Goal: Task Accomplishment & Management: Manage account settings

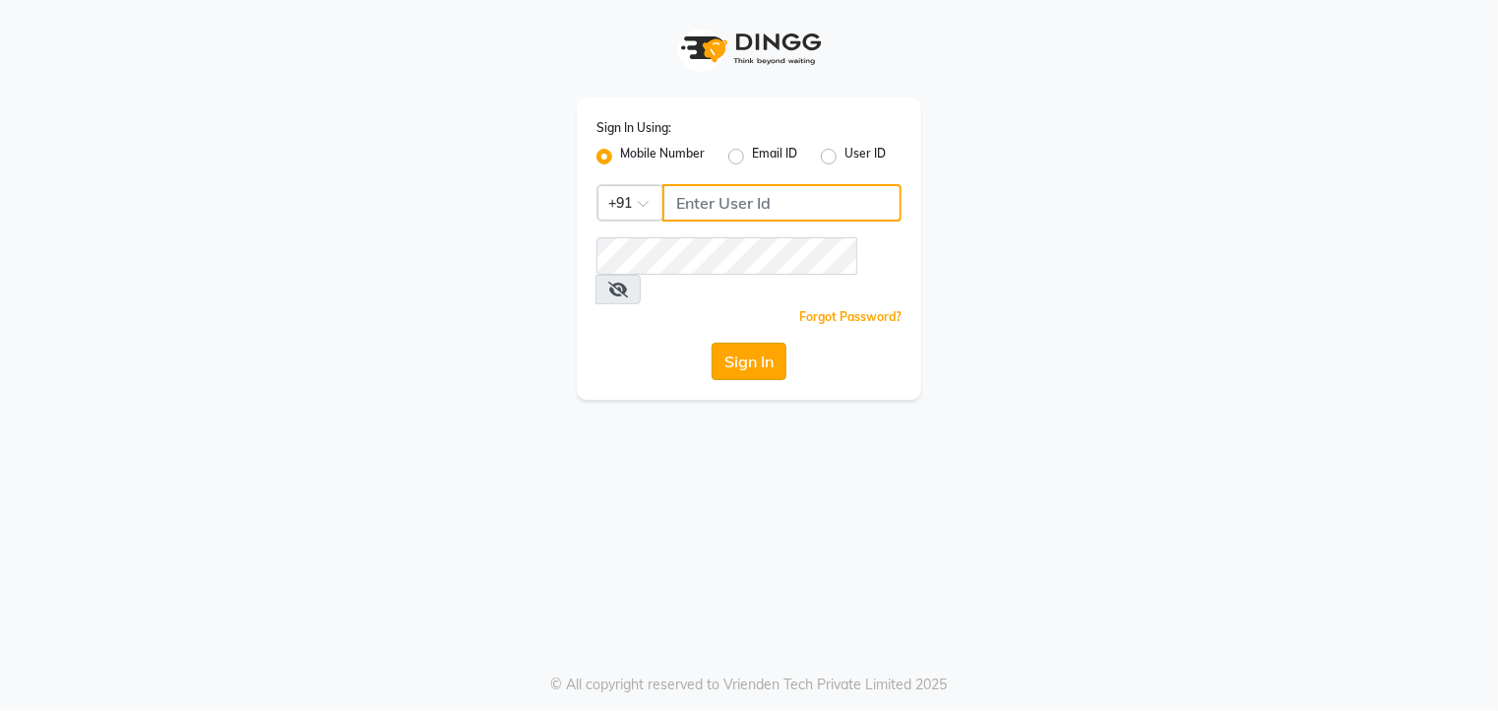
type input "8792813145"
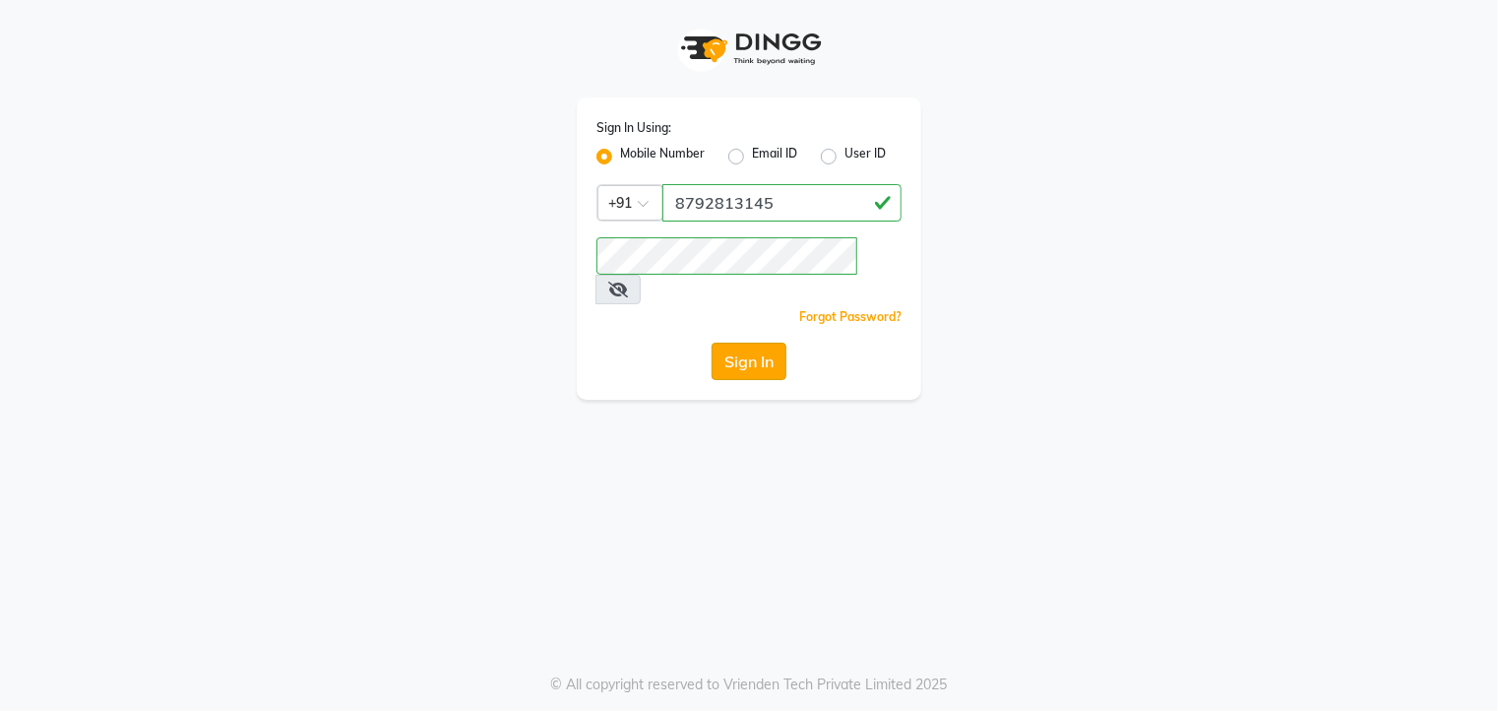
click at [753, 343] on button "Sign In" at bounding box center [749, 361] width 75 height 37
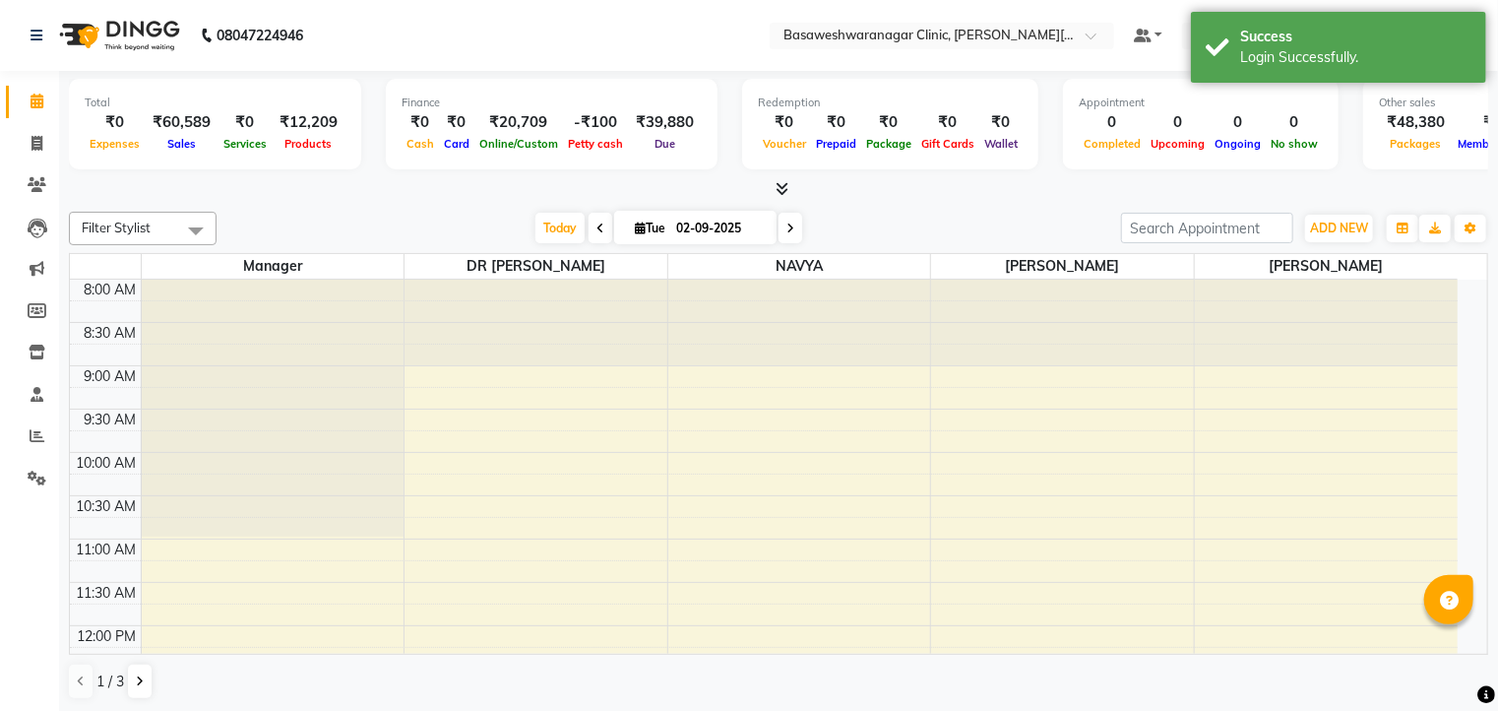
select select "en"
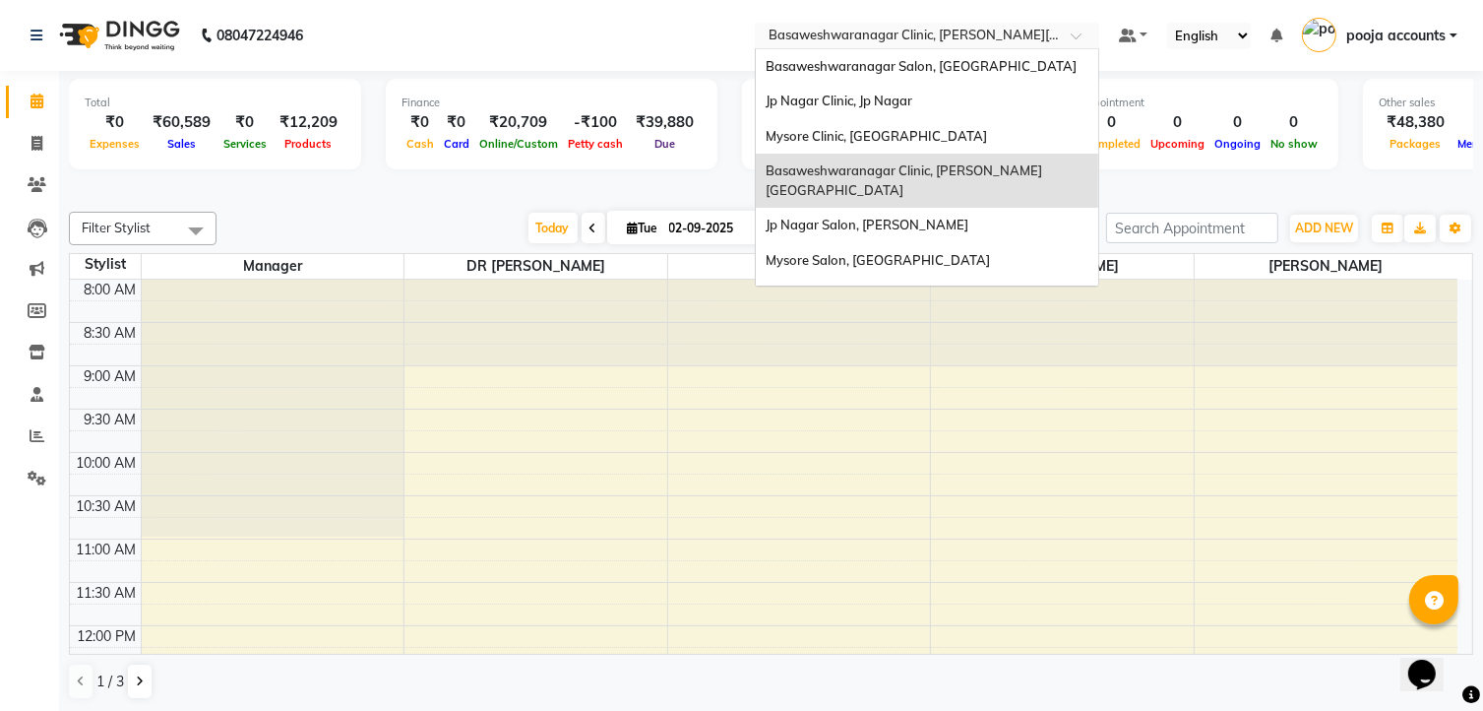
click at [1080, 31] on span at bounding box center [1083, 41] width 25 height 20
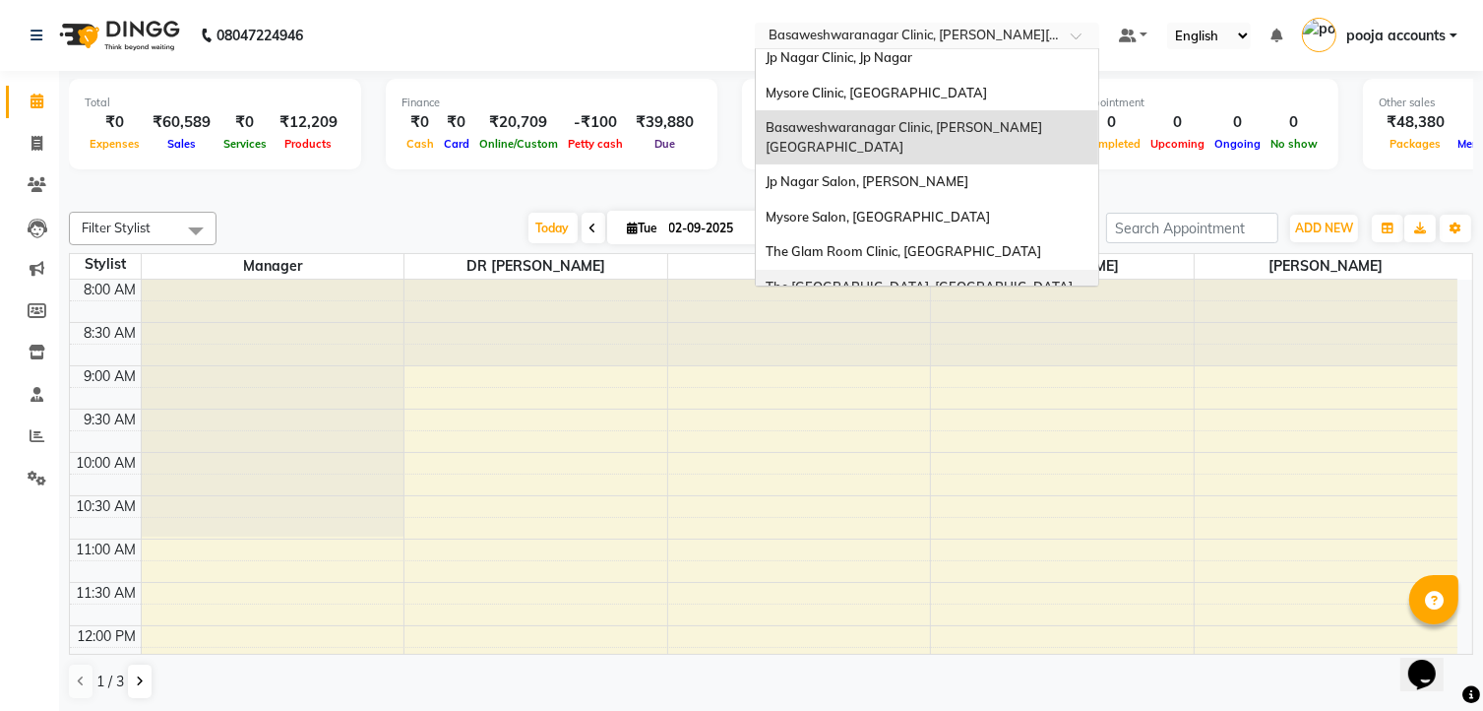
click at [984, 270] on div "The [GEOGRAPHIC_DATA], [GEOGRAPHIC_DATA]" at bounding box center [927, 287] width 343 height 35
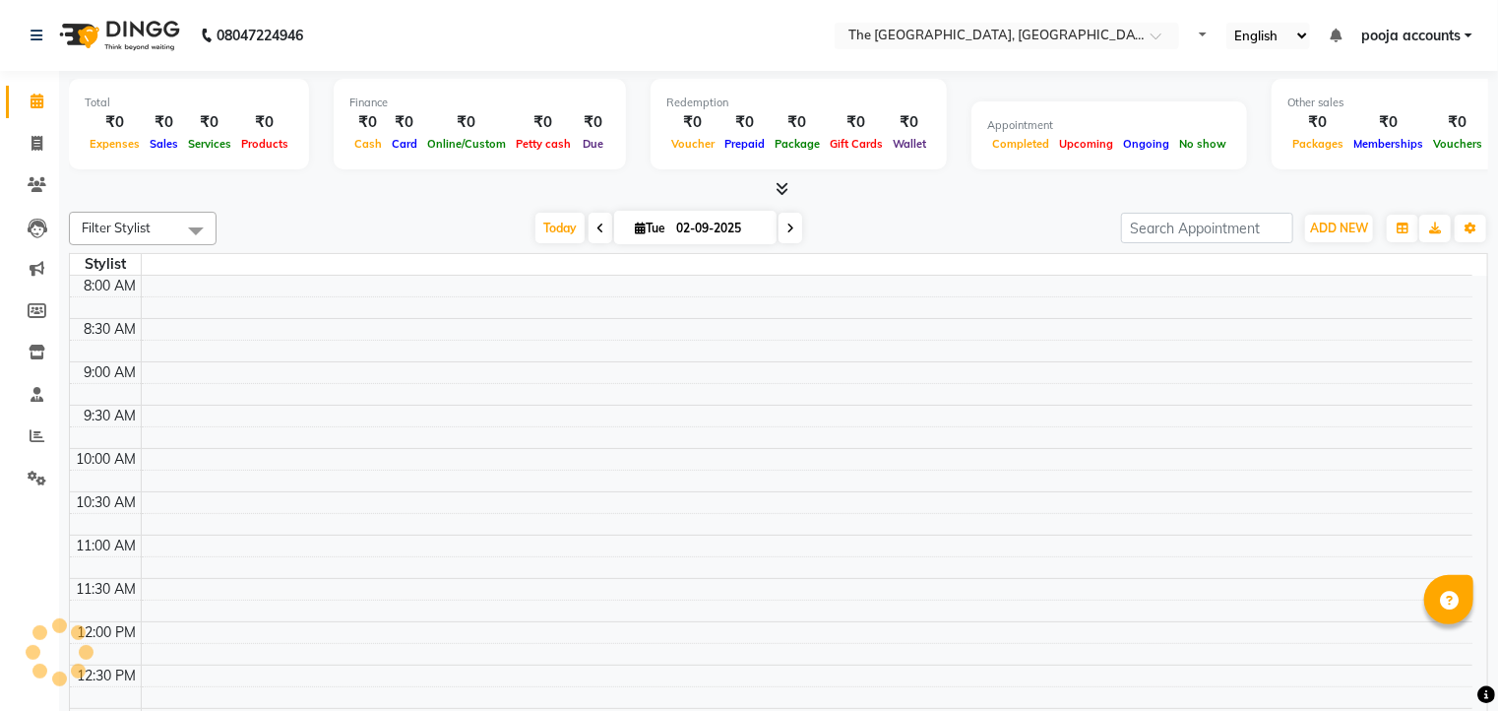
select select "en"
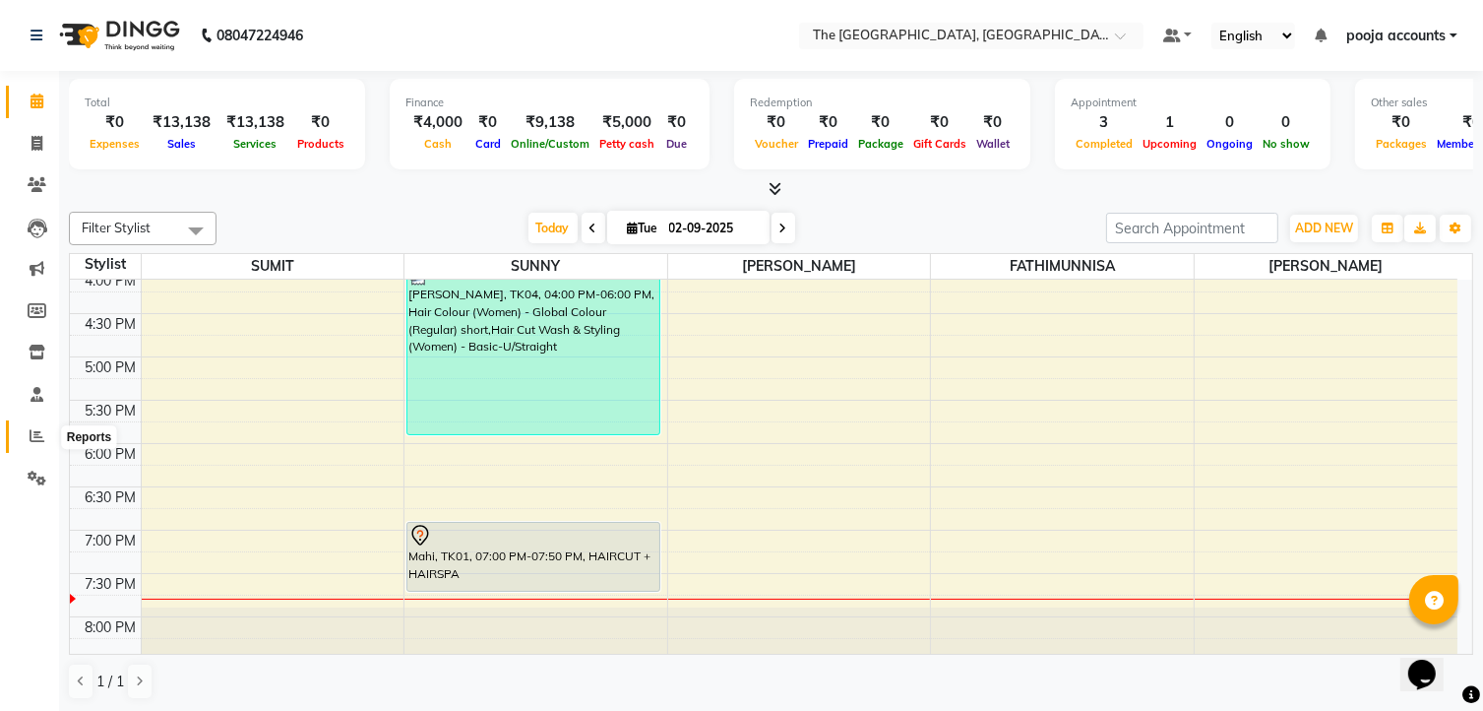
click at [43, 436] on icon at bounding box center [37, 435] width 15 height 15
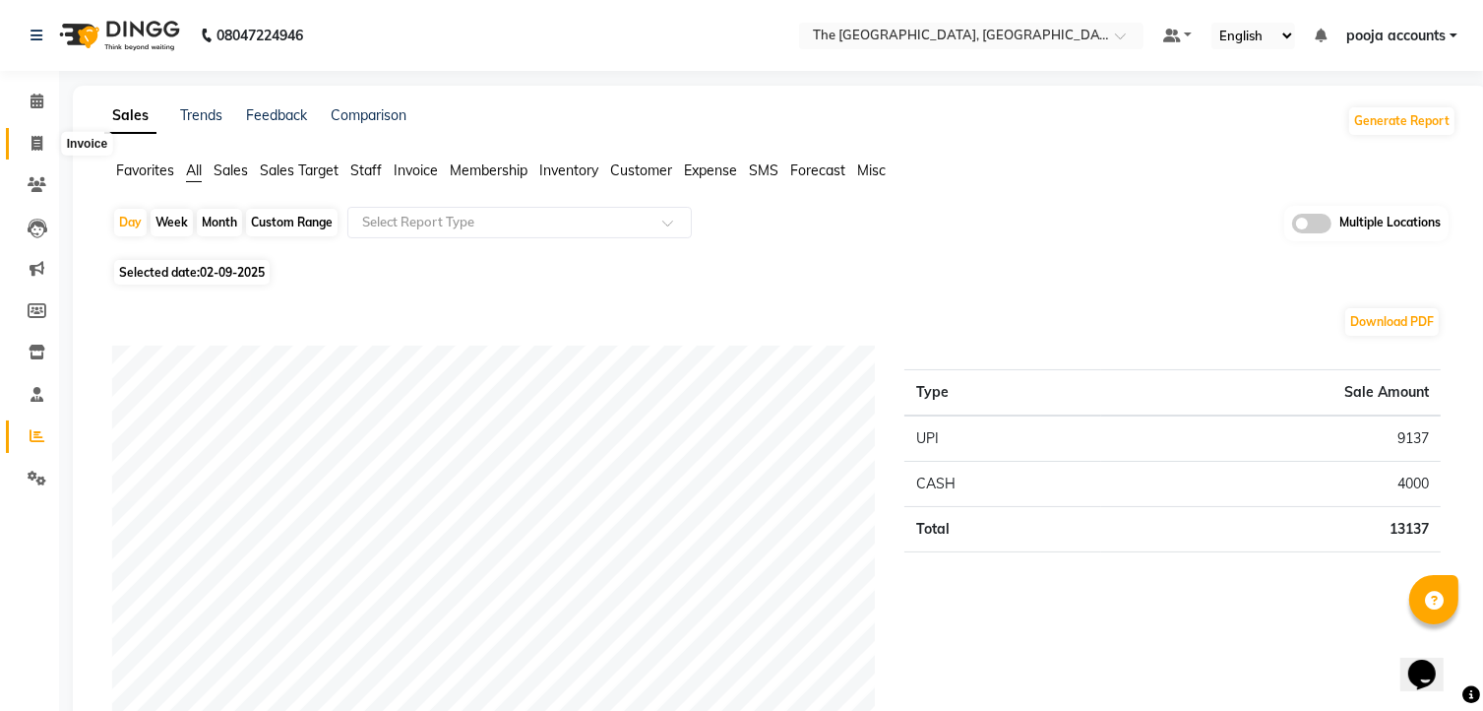
click at [31, 141] on icon at bounding box center [36, 143] width 11 height 15
select select "service"
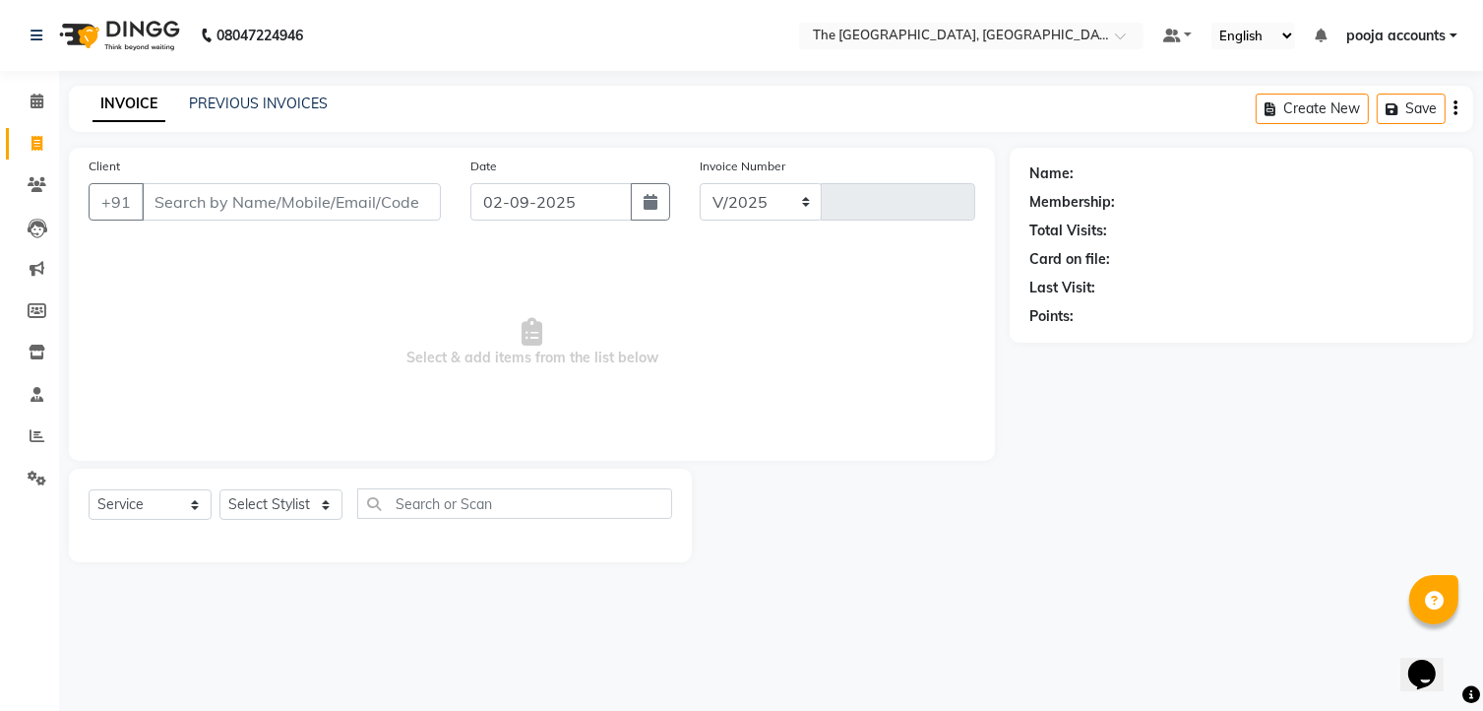
select select "7501"
type input "0479"
click at [237, 94] on link "PREVIOUS INVOICES" at bounding box center [258, 103] width 139 height 18
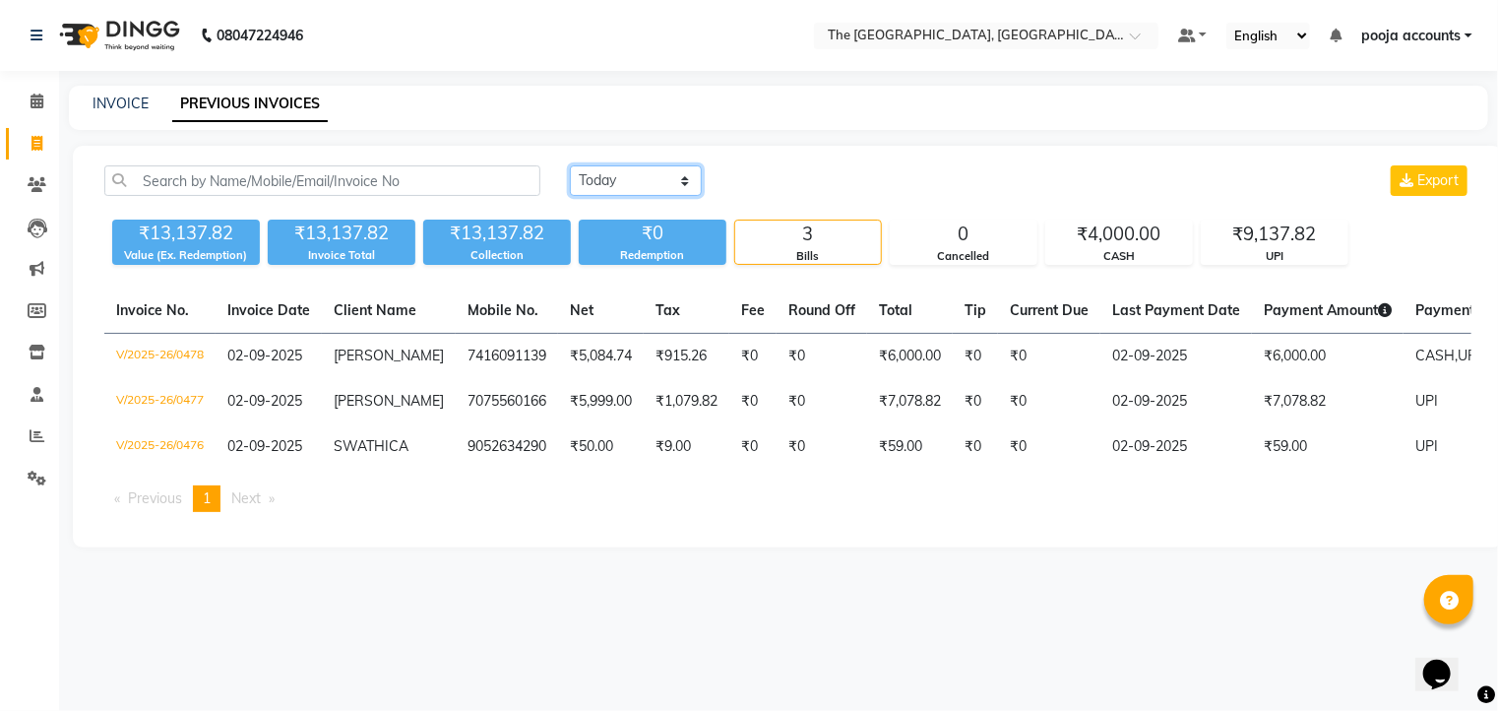
click at [685, 171] on select "[DATE] [DATE] Custom Range" at bounding box center [636, 180] width 132 height 31
select select "[DATE]"
click at [570, 165] on select "[DATE] [DATE] Custom Range" at bounding box center [636, 180] width 132 height 31
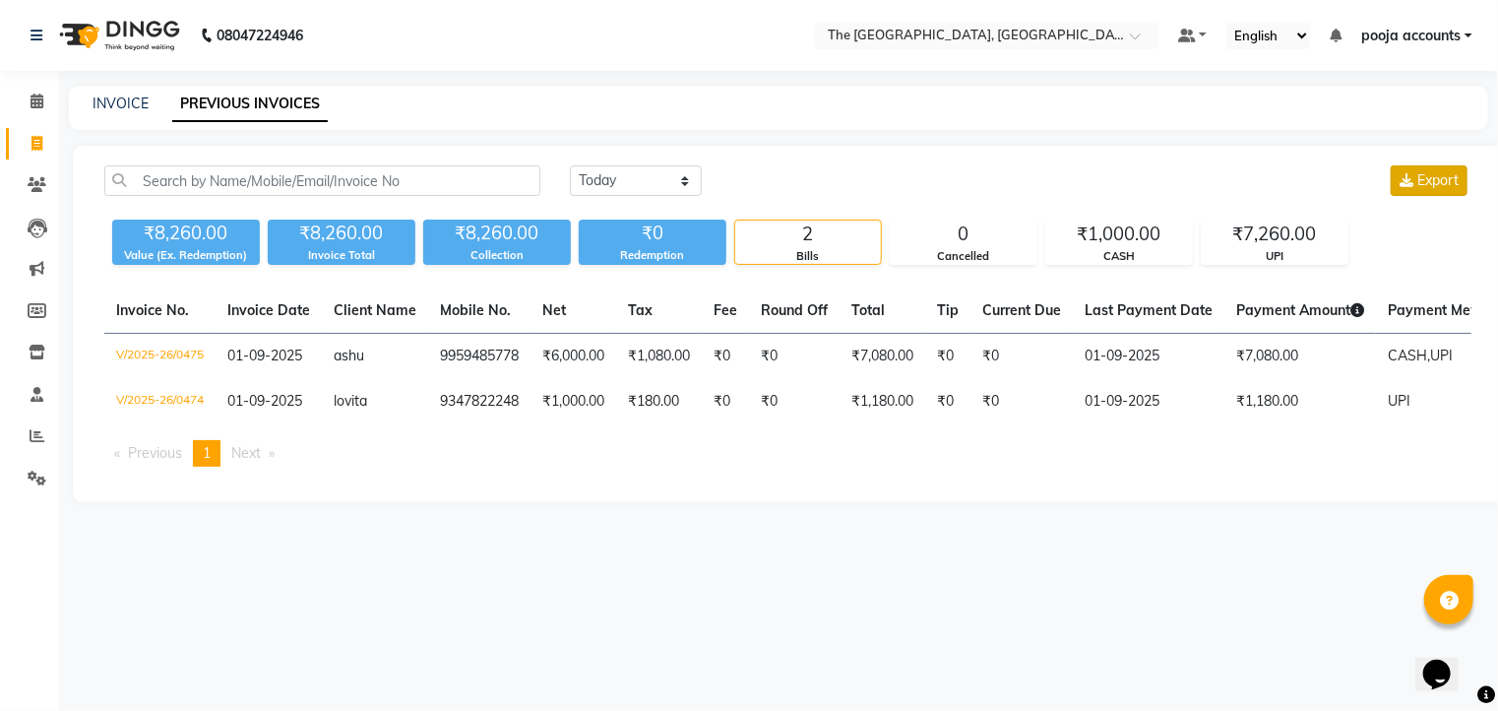
click at [1425, 178] on span "Export" at bounding box center [1437, 180] width 41 height 18
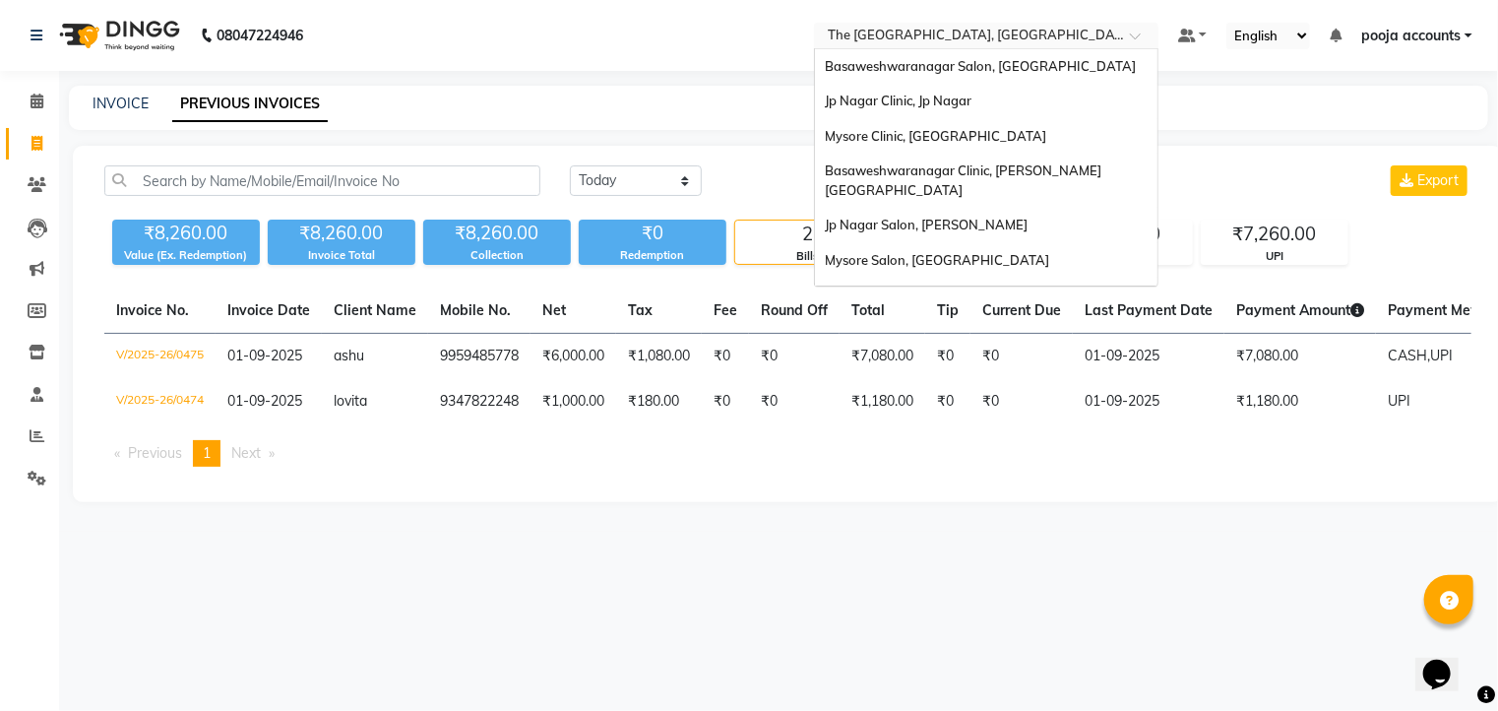
scroll to position [43, 0]
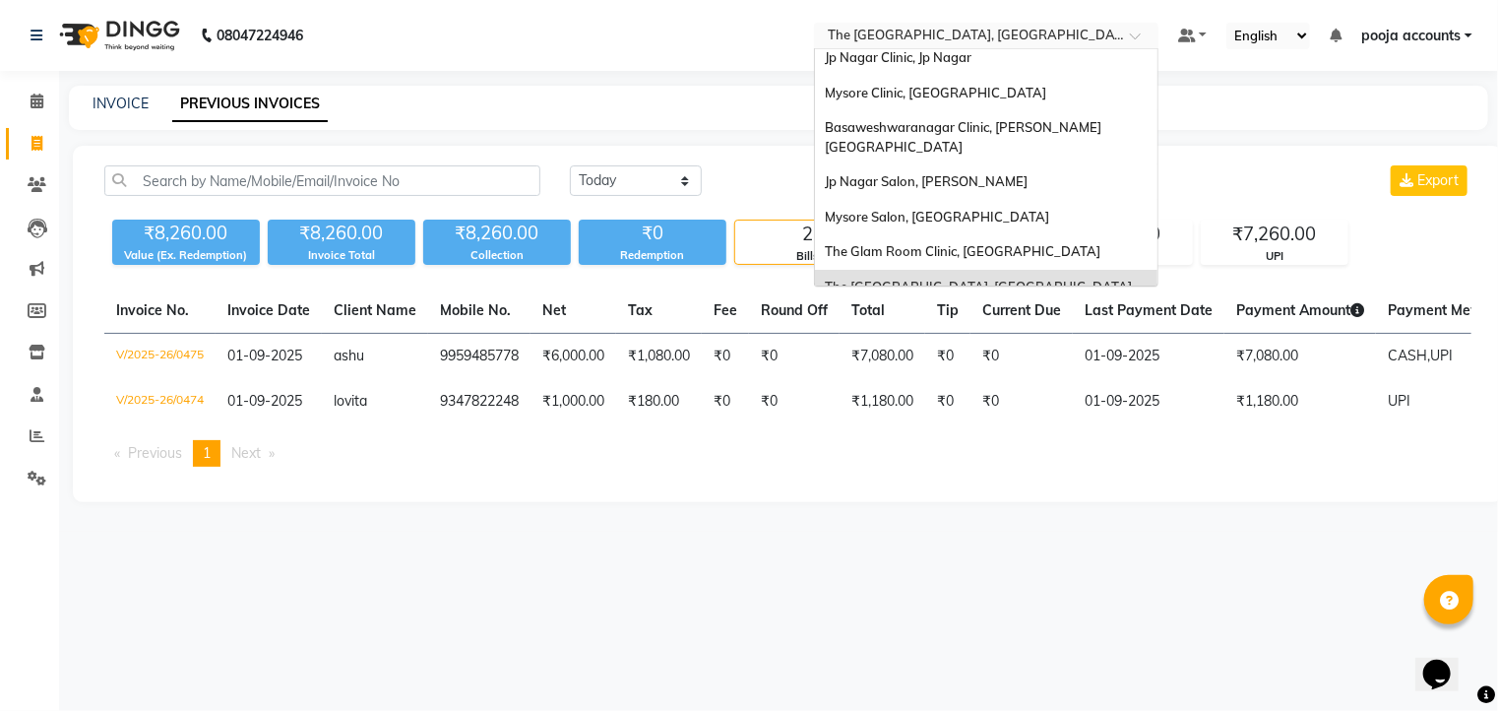
click at [1132, 33] on span at bounding box center [1142, 41] width 25 height 20
click at [930, 243] on span "The Glam Room Clinic, [GEOGRAPHIC_DATA]" at bounding box center [963, 251] width 276 height 16
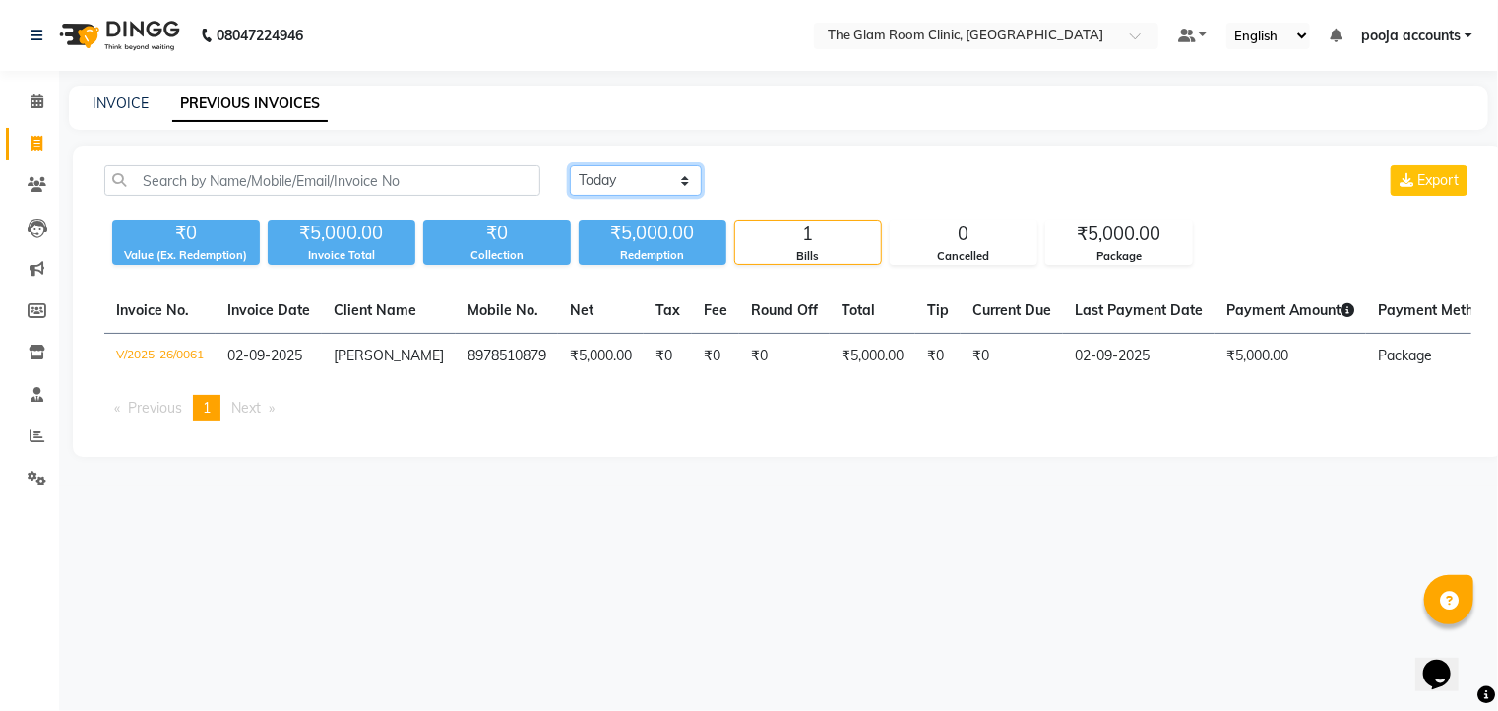
click at [680, 183] on select "[DATE] [DATE] Custom Range" at bounding box center [636, 180] width 132 height 31
select select "[DATE]"
click at [570, 165] on select "[DATE] [DATE] Custom Range" at bounding box center [636, 180] width 132 height 31
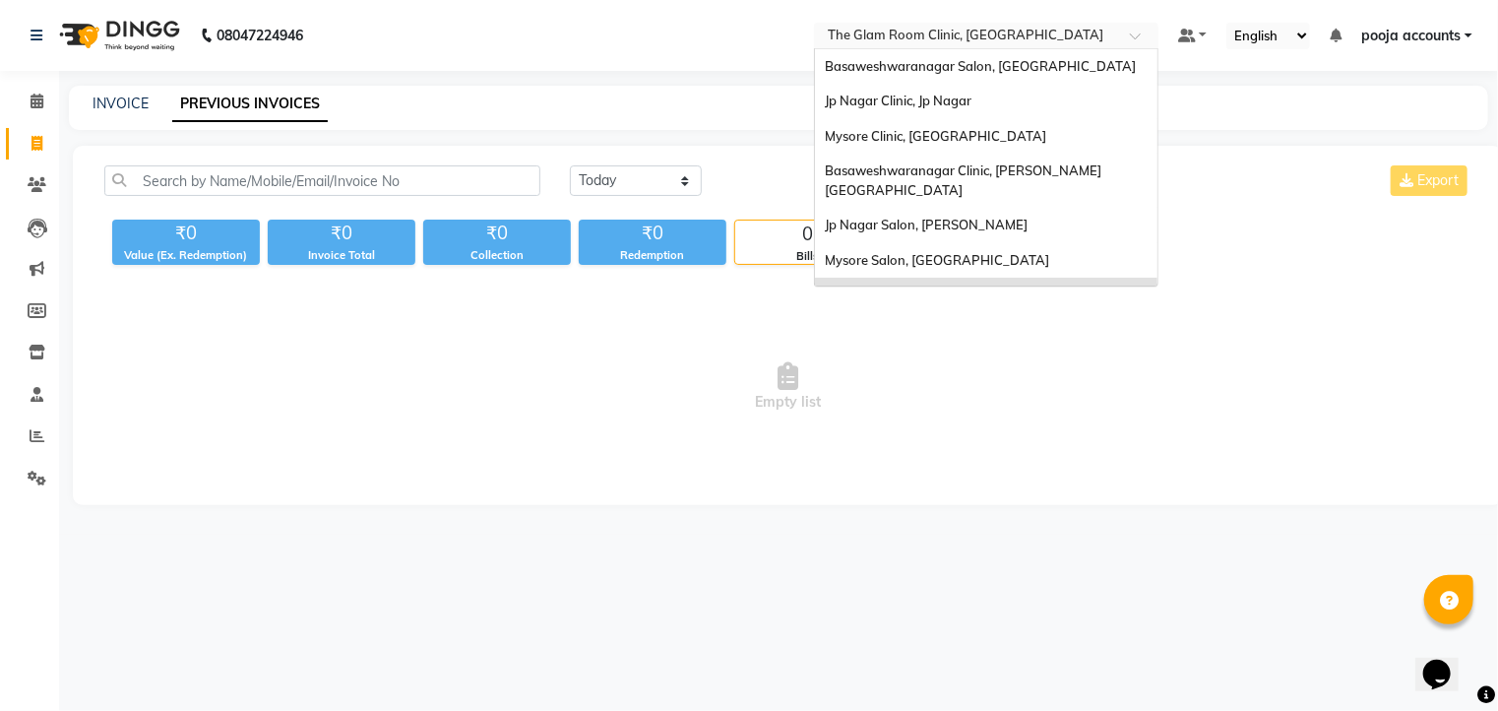
click at [1137, 29] on div at bounding box center [986, 38] width 344 height 20
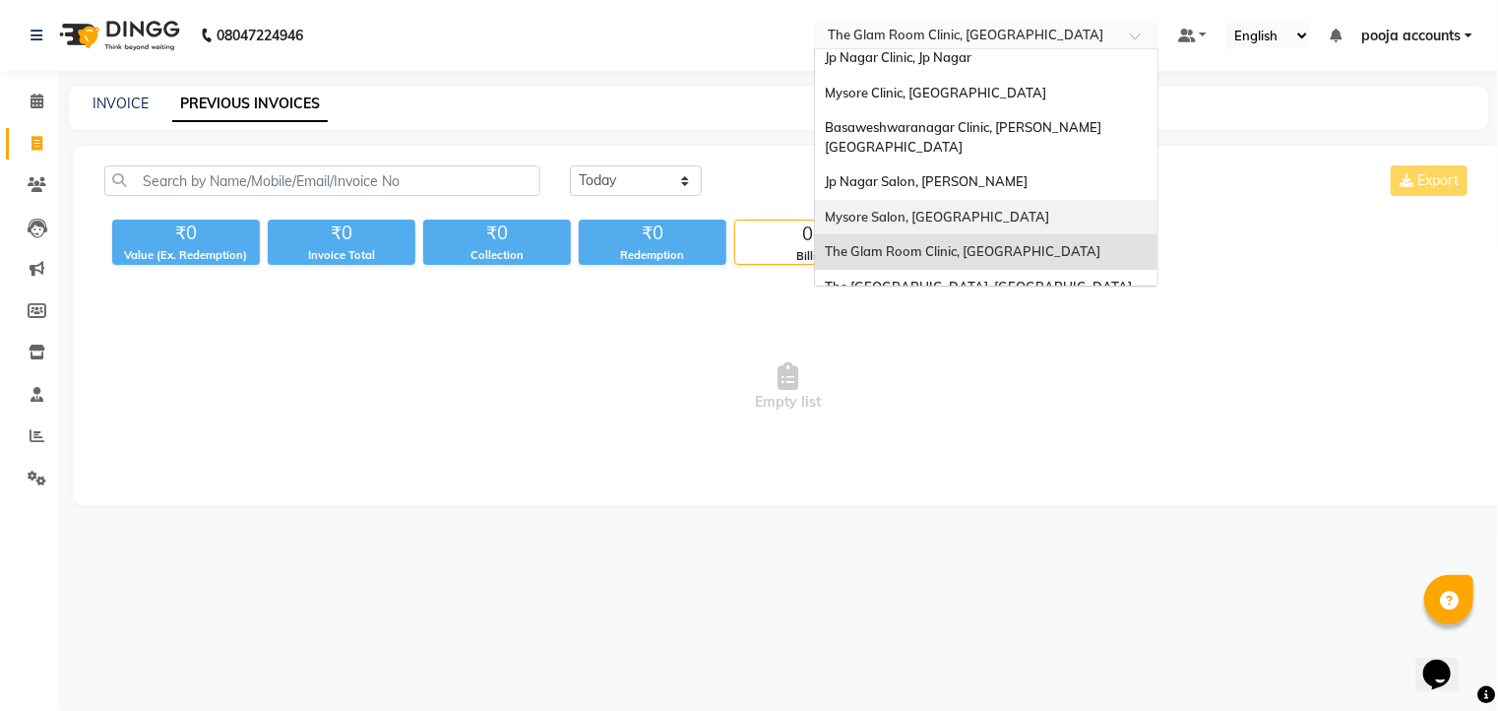
click at [925, 209] on span "Mysore Salon, Mysore" at bounding box center [937, 217] width 224 height 16
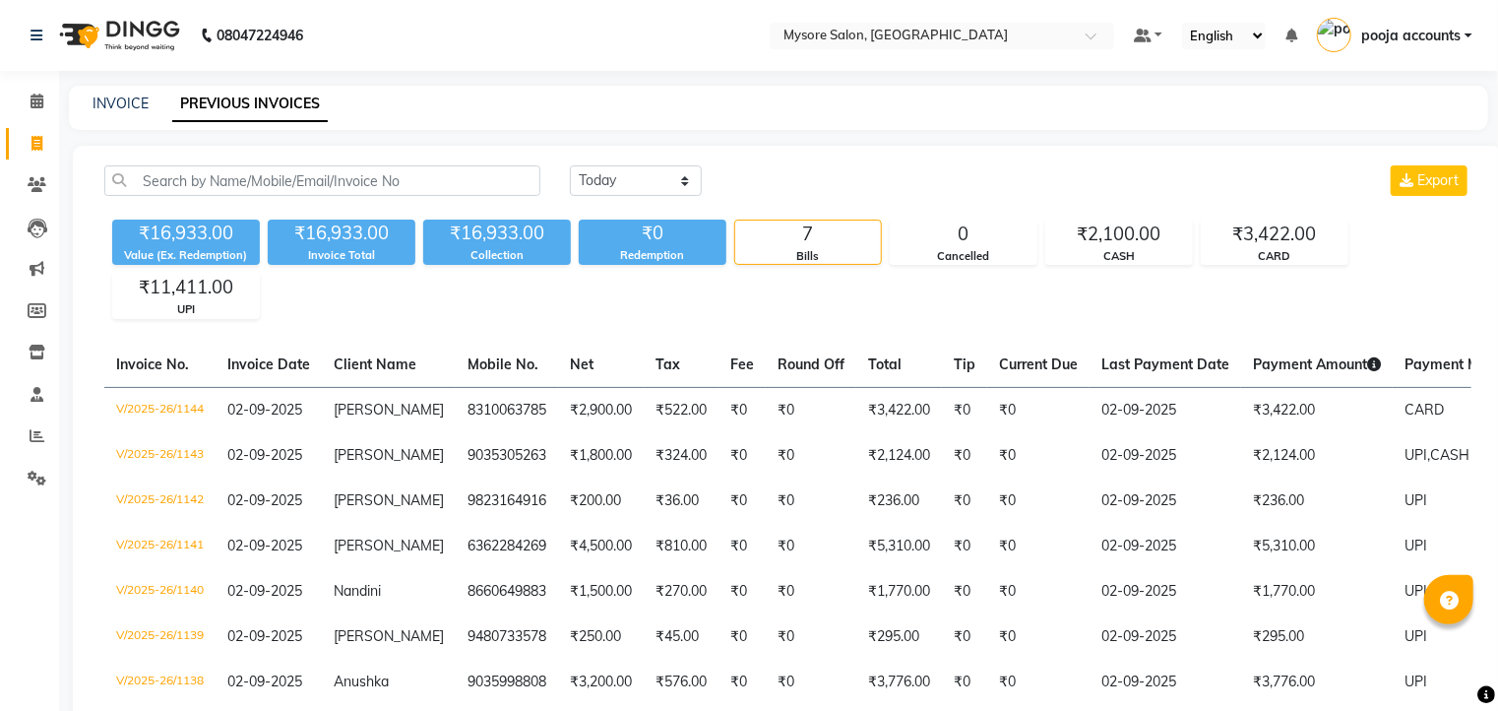
select select "en"
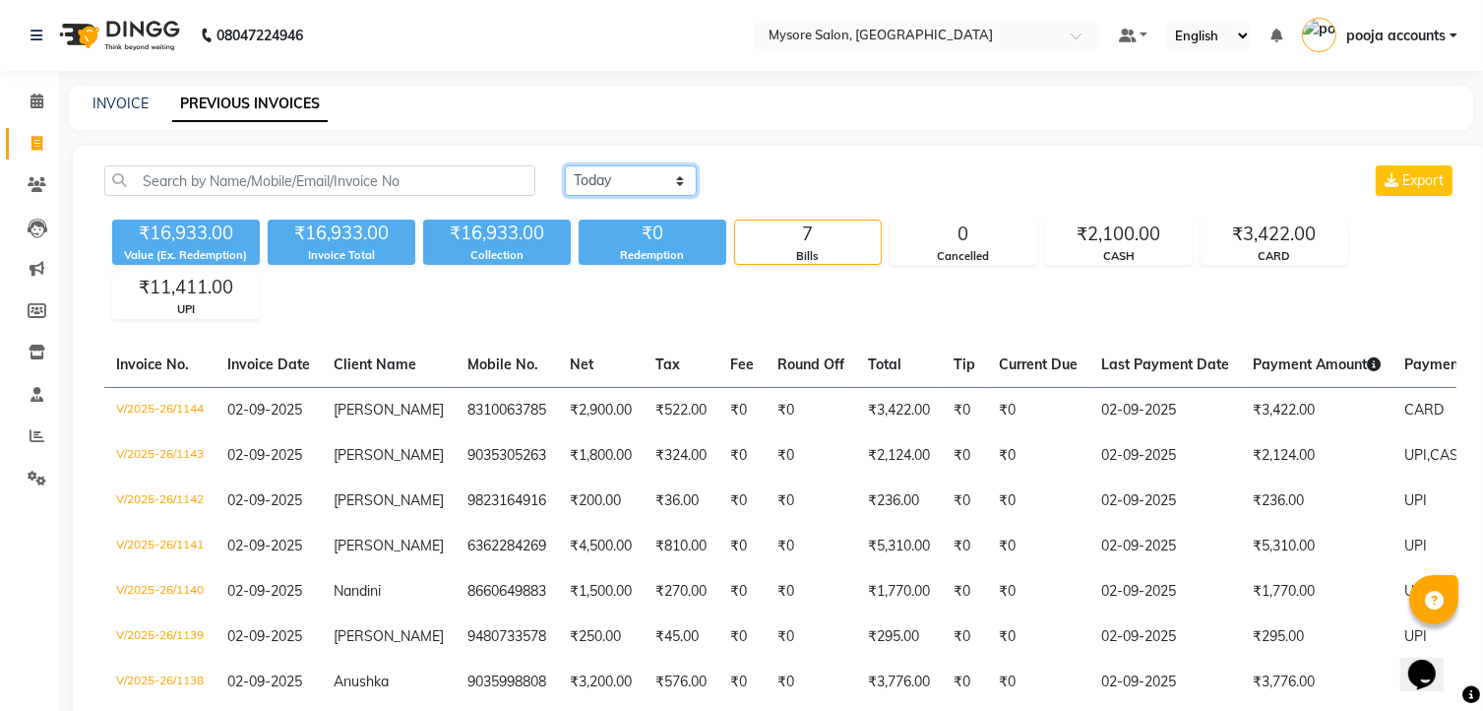
click at [681, 176] on select "[DATE] [DATE] Custom Range" at bounding box center [631, 180] width 132 height 31
select select "[DATE]"
click at [565, 165] on select "[DATE] [DATE] Custom Range" at bounding box center [631, 180] width 132 height 31
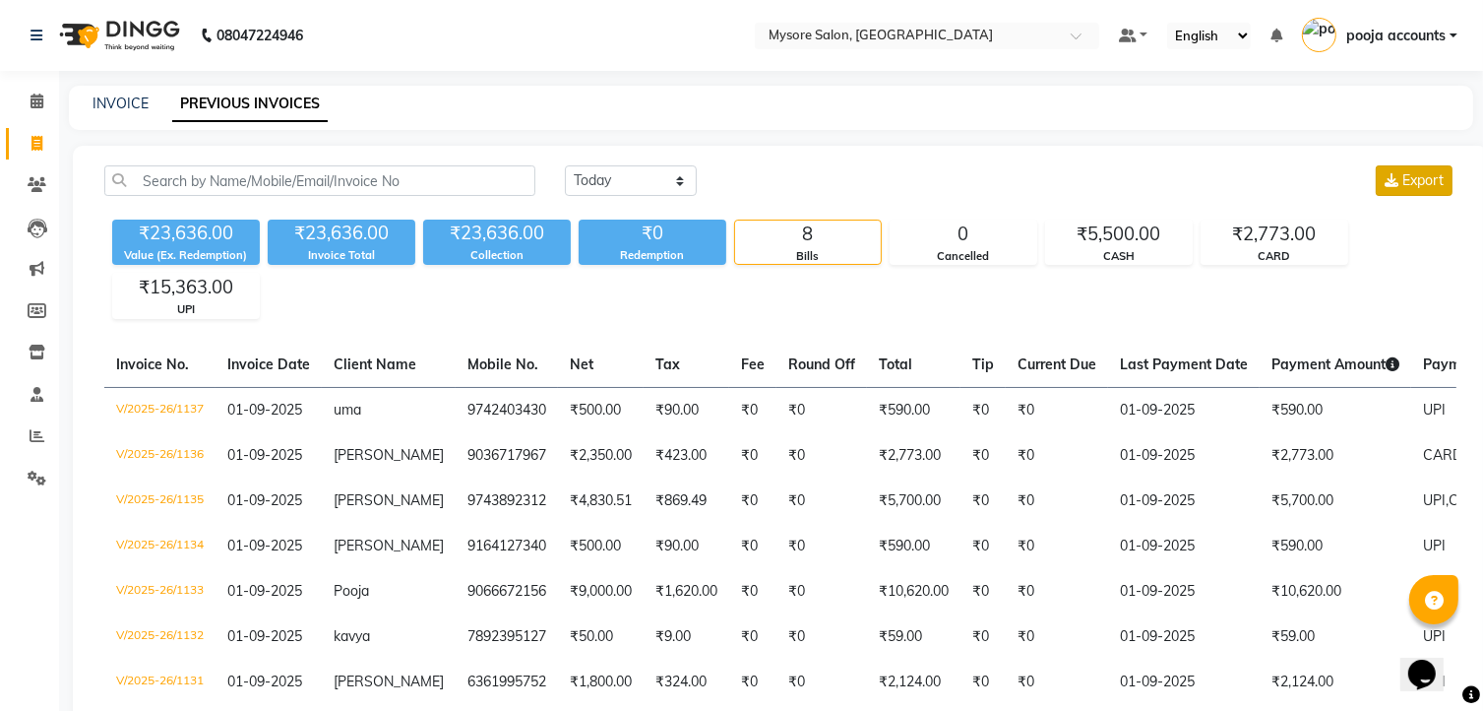
click at [1403, 186] on span "Export" at bounding box center [1423, 180] width 41 height 18
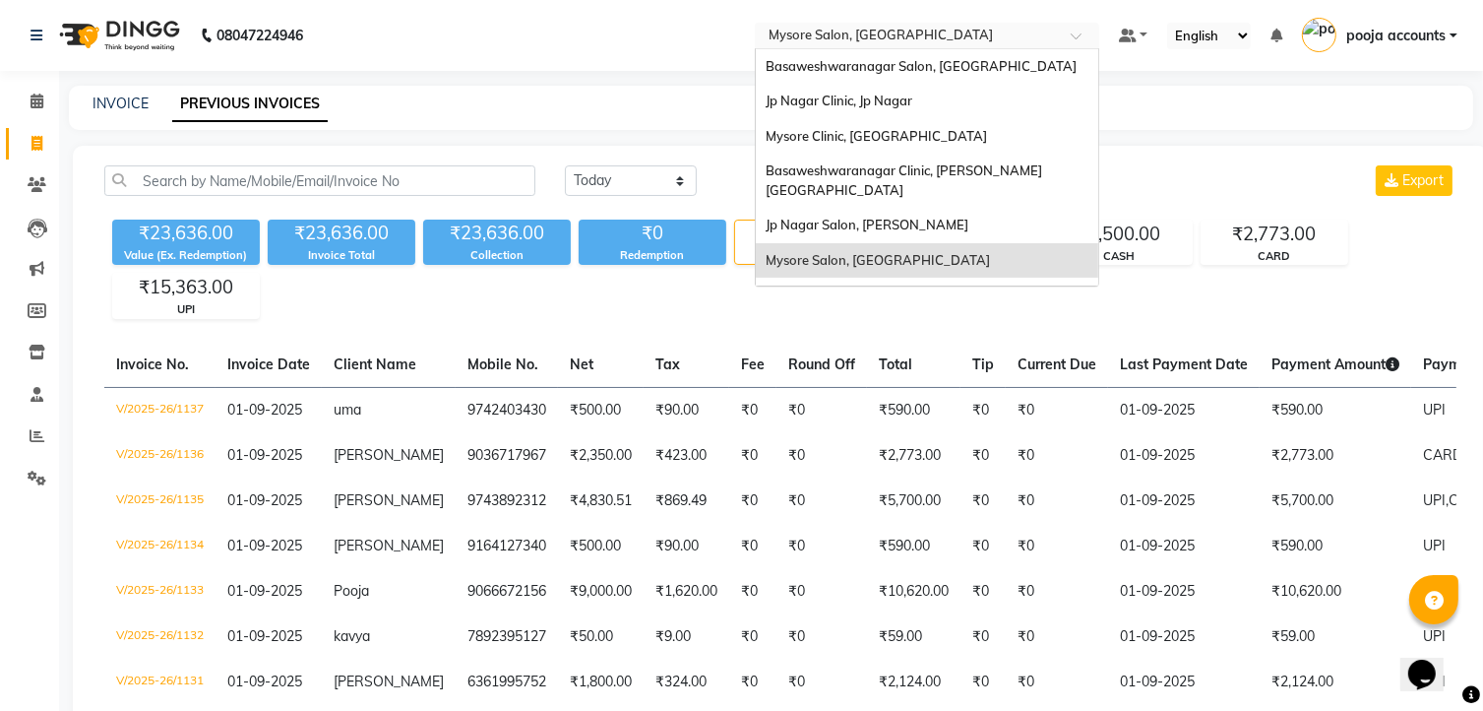
click at [1080, 33] on span at bounding box center [1083, 41] width 25 height 20
click at [812, 143] on span "Mysore Clinic, [GEOGRAPHIC_DATA]" at bounding box center [876, 136] width 221 height 16
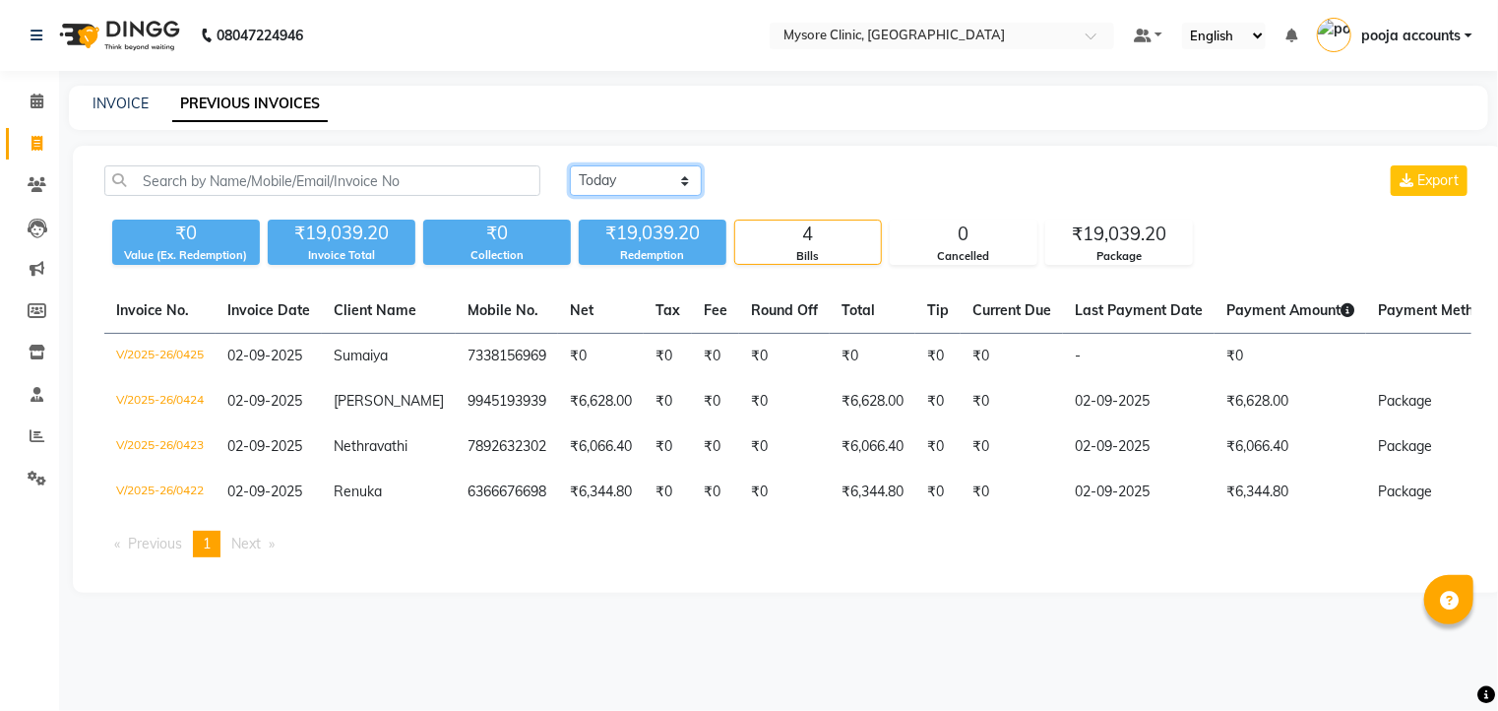
click at [683, 177] on select "[DATE] [DATE] Custom Range" at bounding box center [636, 180] width 132 height 31
select select "[DATE]"
click at [570, 165] on select "[DATE] [DATE] Custom Range" at bounding box center [636, 180] width 132 height 31
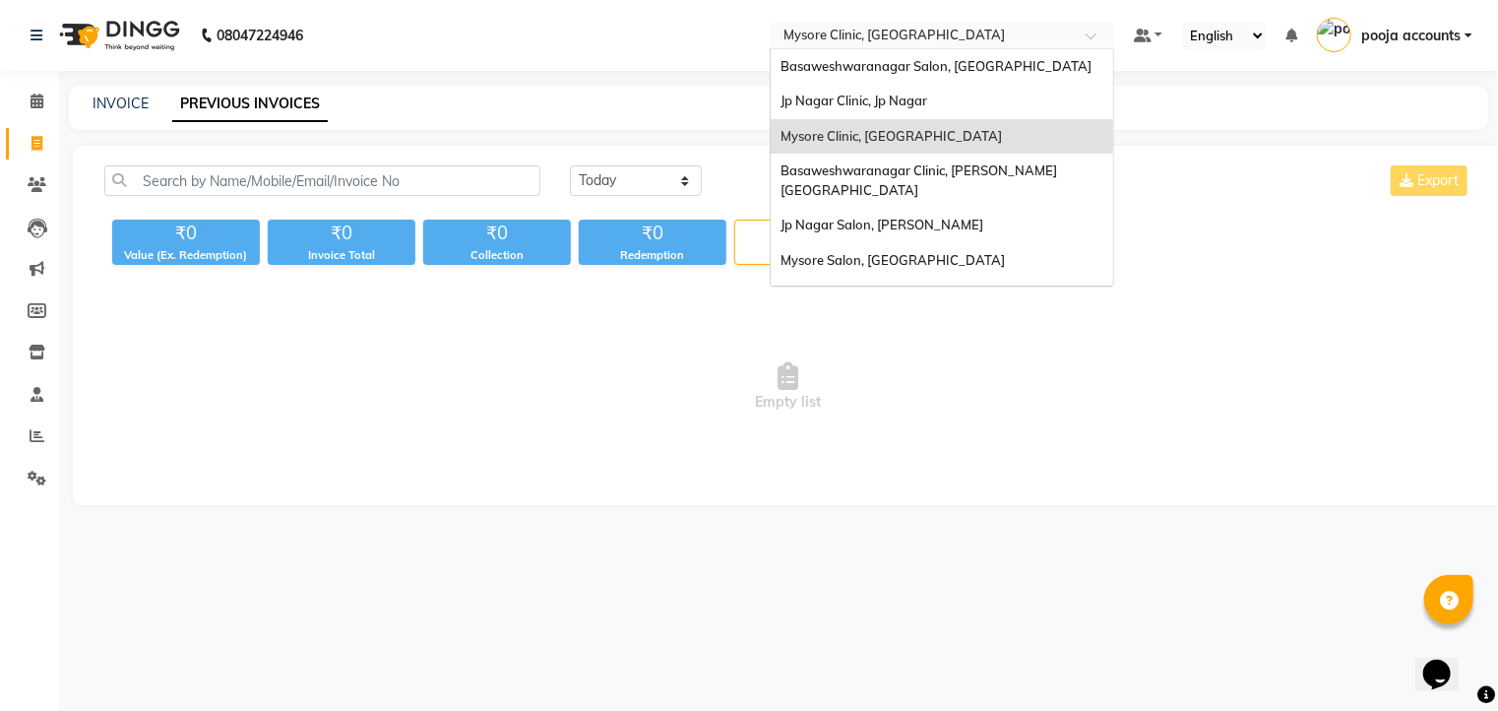
click at [1094, 35] on span at bounding box center [1098, 41] width 25 height 20
click at [936, 217] on span "Jp Nagar Salon, [PERSON_NAME]" at bounding box center [882, 225] width 203 height 16
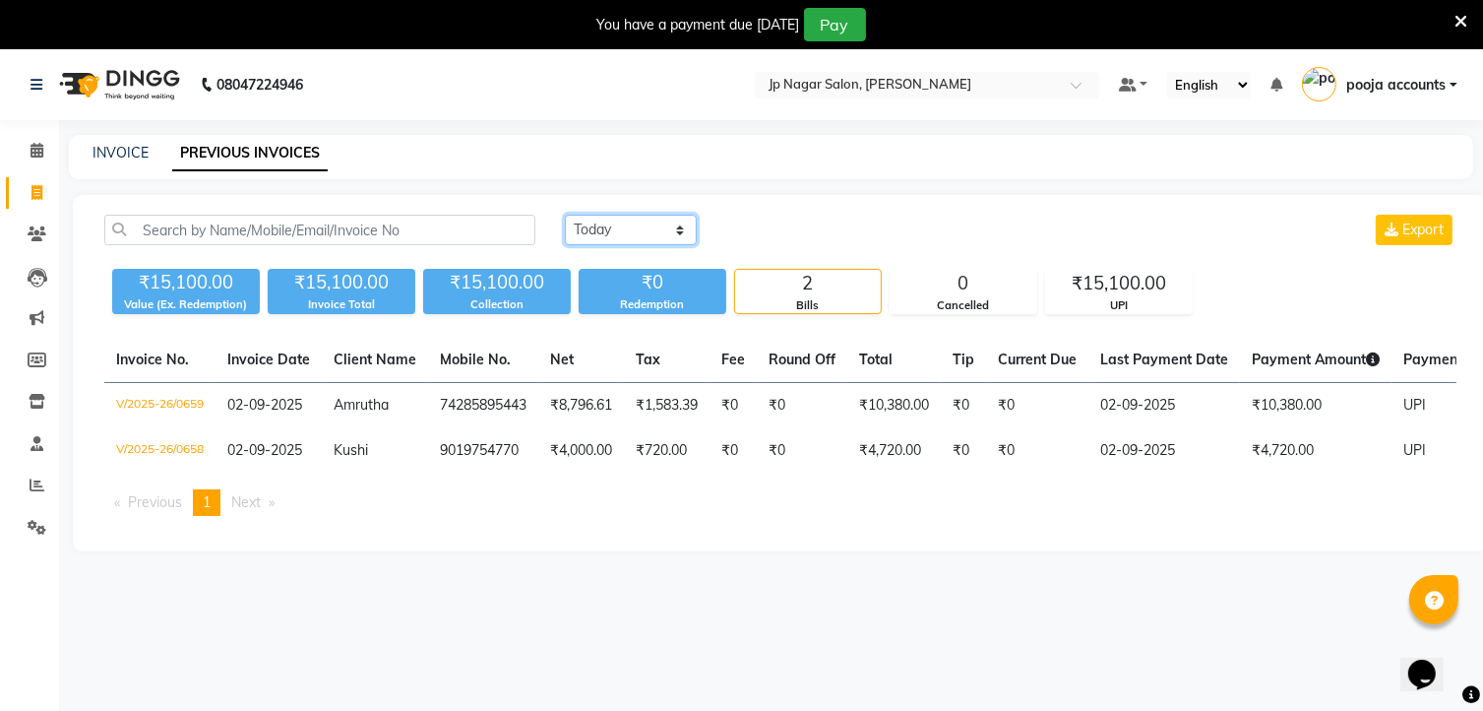
click at [678, 229] on select "[DATE] [DATE] Custom Range" at bounding box center [631, 230] width 132 height 31
select select "[DATE]"
click at [565, 215] on select "[DATE] [DATE] Custom Range" at bounding box center [631, 230] width 132 height 31
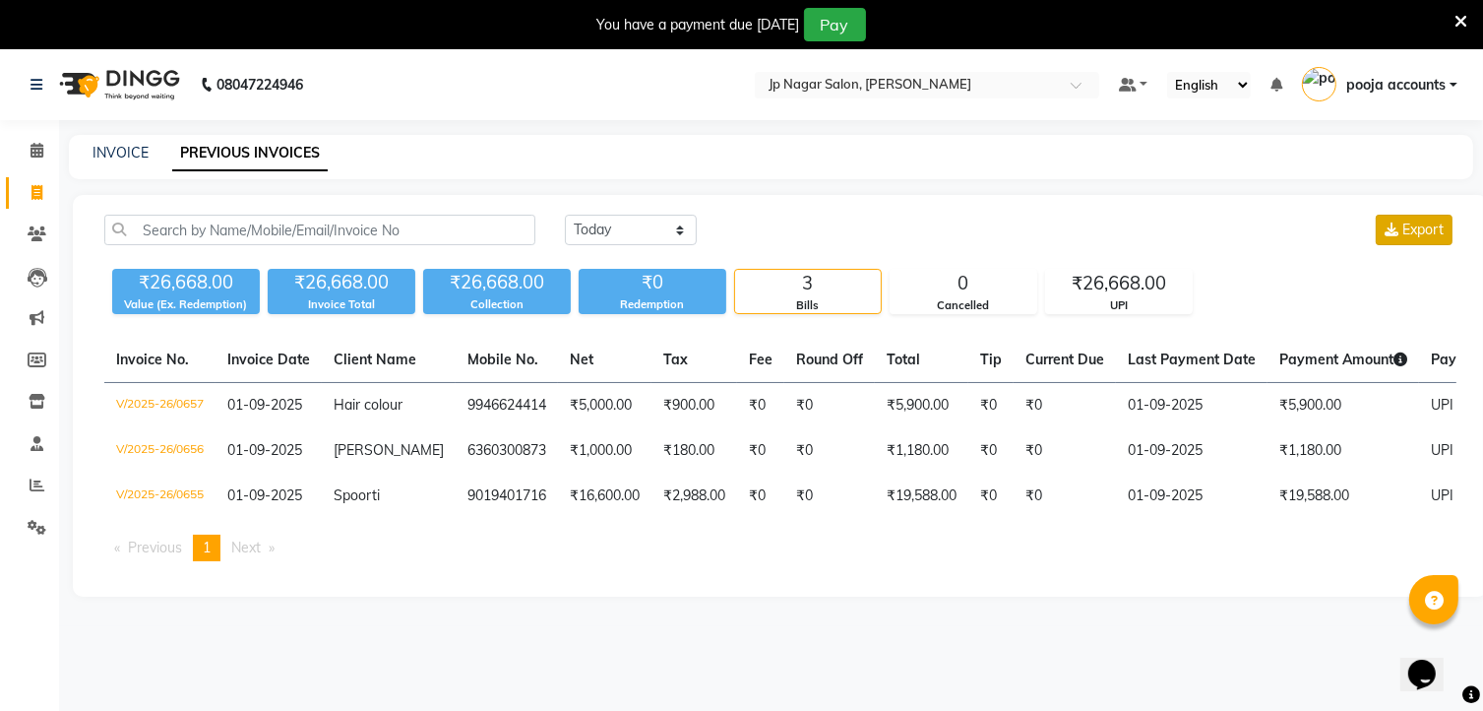
click at [1405, 226] on span "Export" at bounding box center [1423, 229] width 41 height 18
click at [1075, 86] on span at bounding box center [1083, 91] width 25 height 20
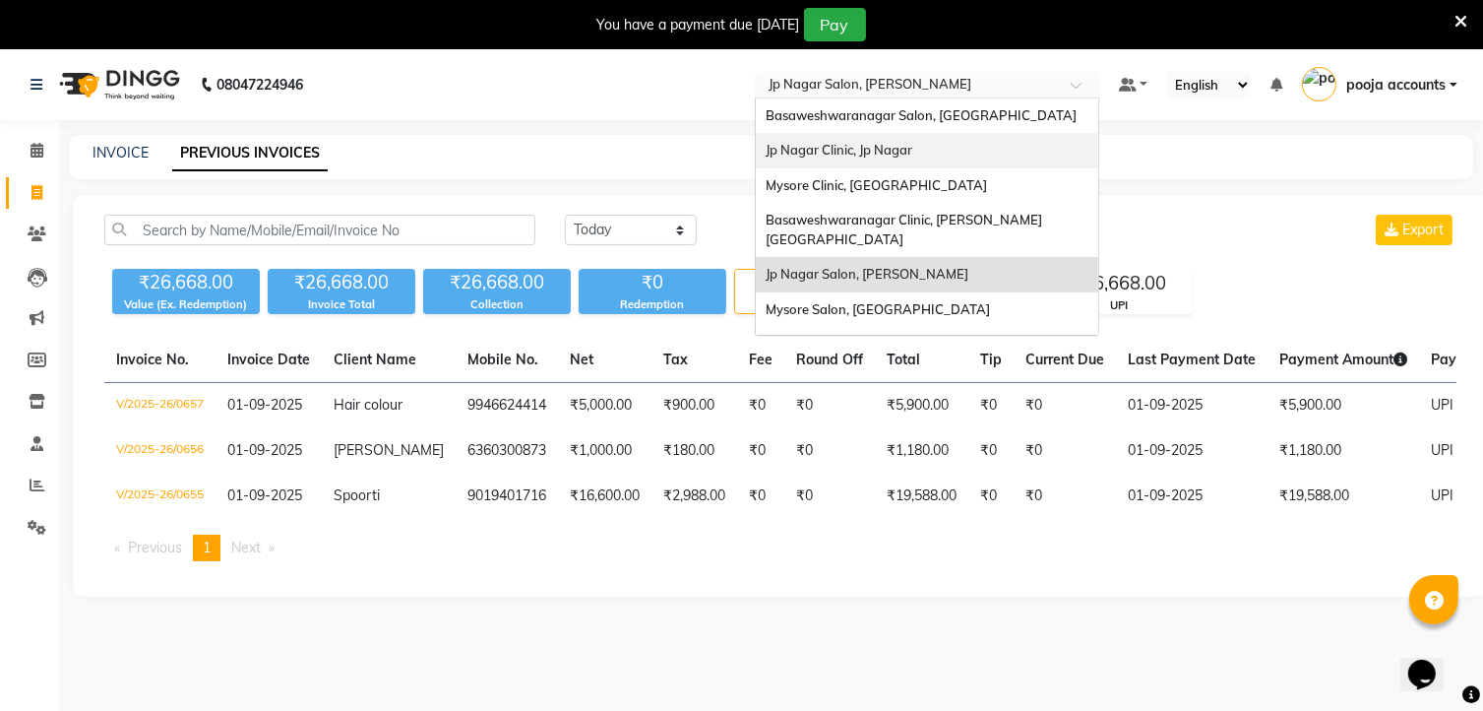
click at [908, 152] on span "Jp Nagar Clinic, Jp Nagar" at bounding box center [839, 150] width 147 height 16
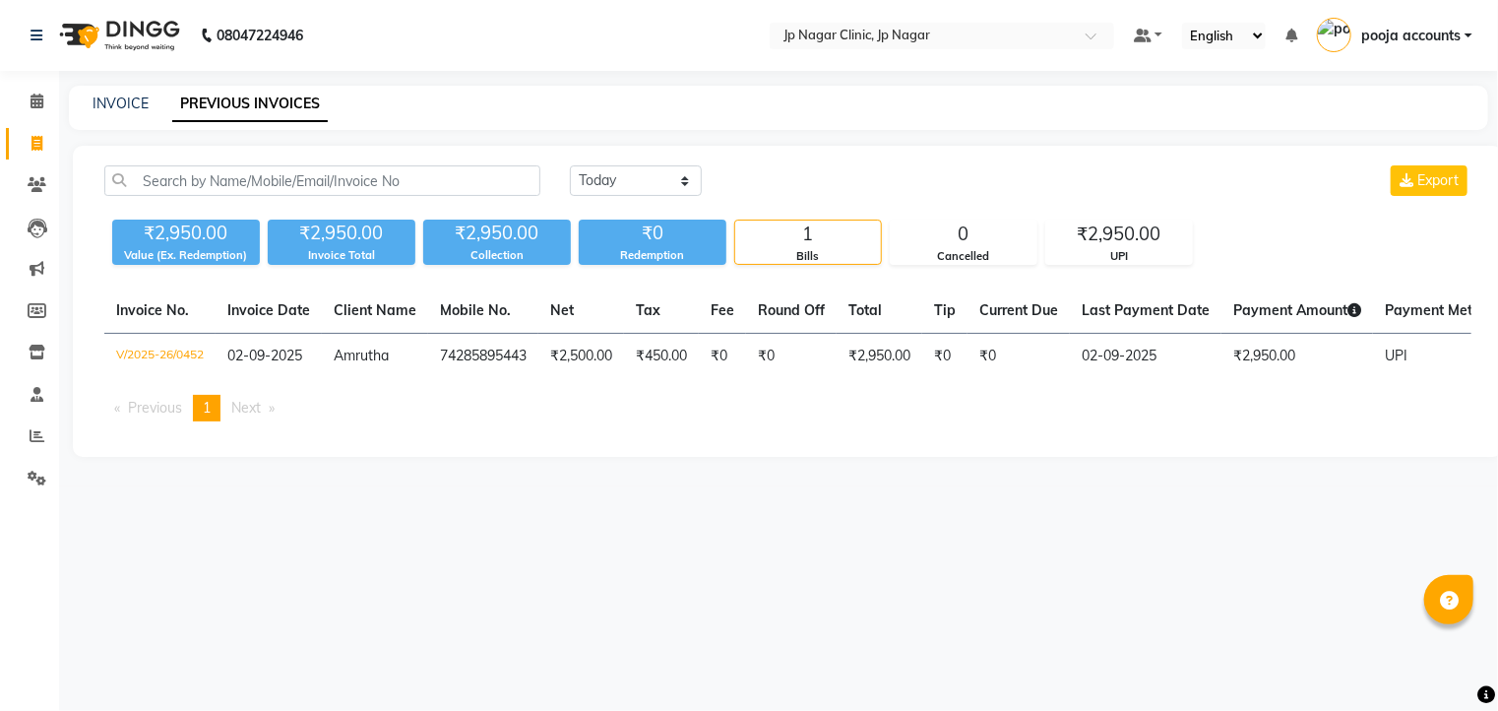
select select "en"
click at [689, 181] on select "[DATE] [DATE] Custom Range" at bounding box center [636, 180] width 132 height 31
select select "[DATE]"
click at [570, 165] on select "[DATE] [DATE] Custom Range" at bounding box center [636, 180] width 132 height 31
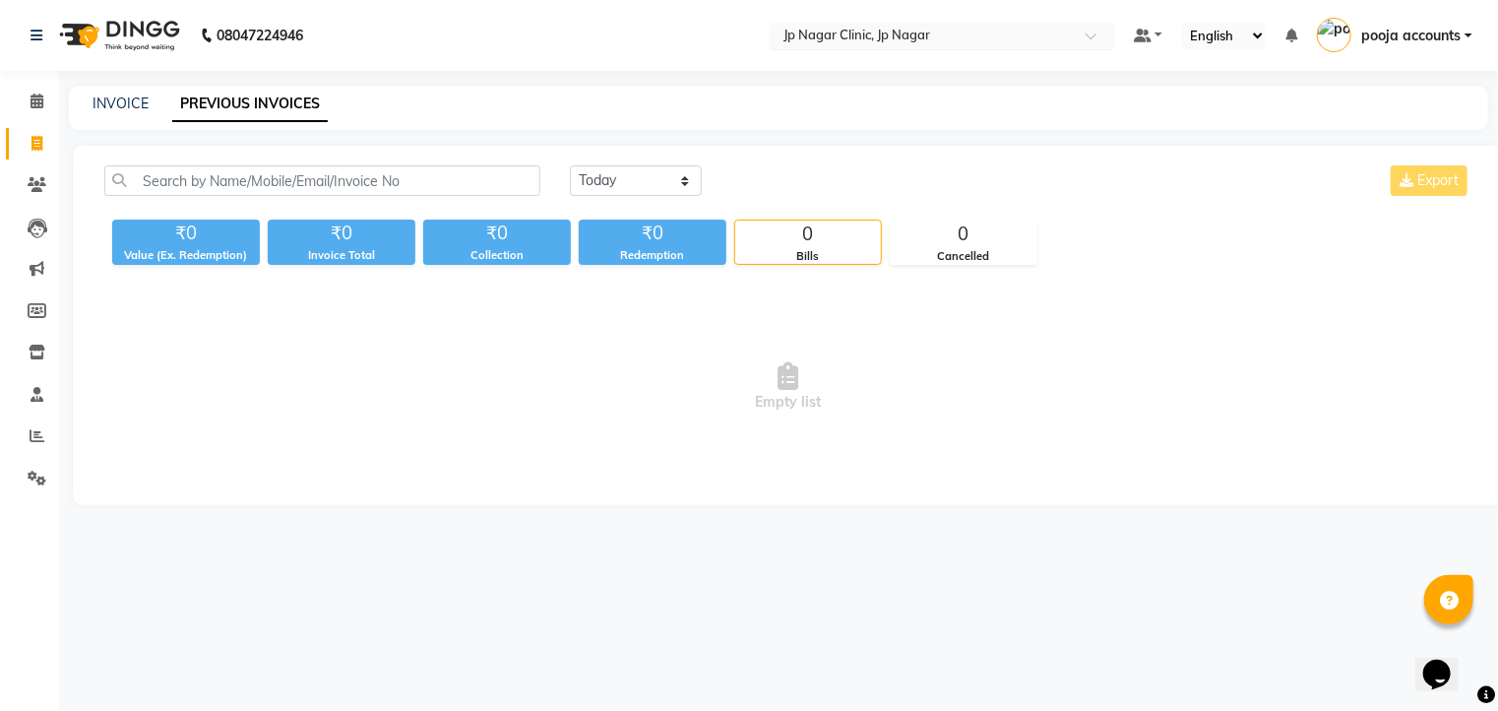
click at [1096, 31] on span at bounding box center [1098, 41] width 25 height 20
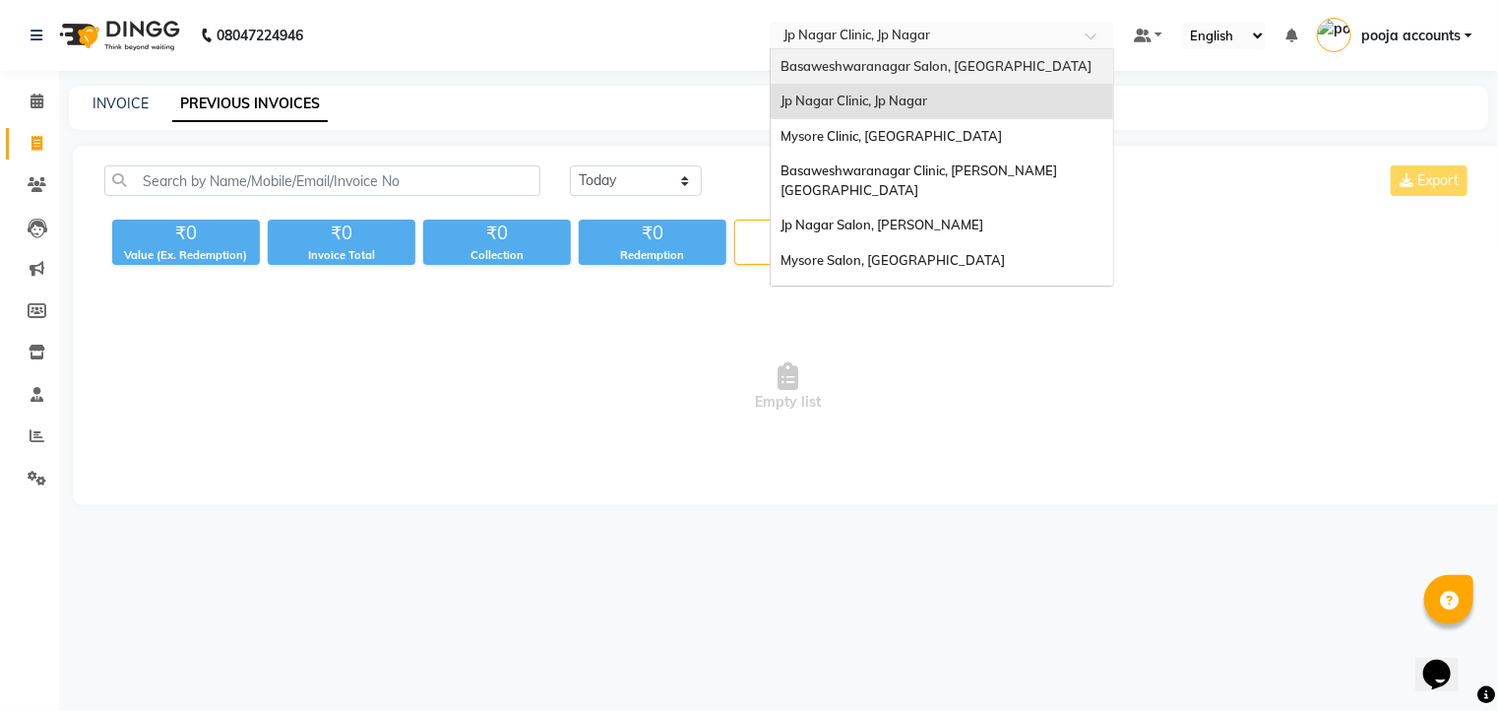
click at [1012, 69] on span "Basaweshwaranagar Salon, [GEOGRAPHIC_DATA]" at bounding box center [936, 66] width 311 height 16
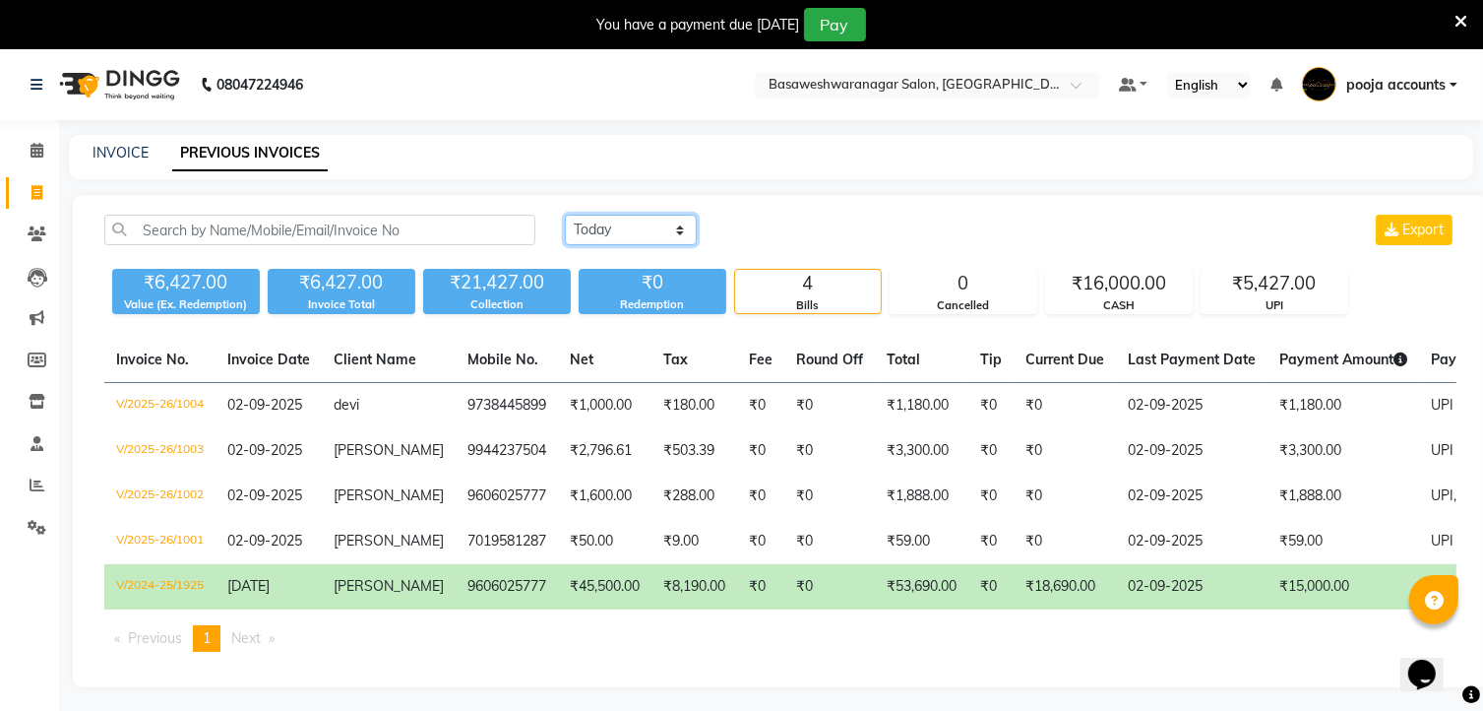
click at [673, 234] on select "[DATE] [DATE] Custom Range" at bounding box center [631, 230] width 132 height 31
select select "[DATE]"
click at [565, 215] on select "[DATE] [DATE] Custom Range" at bounding box center [631, 230] width 132 height 31
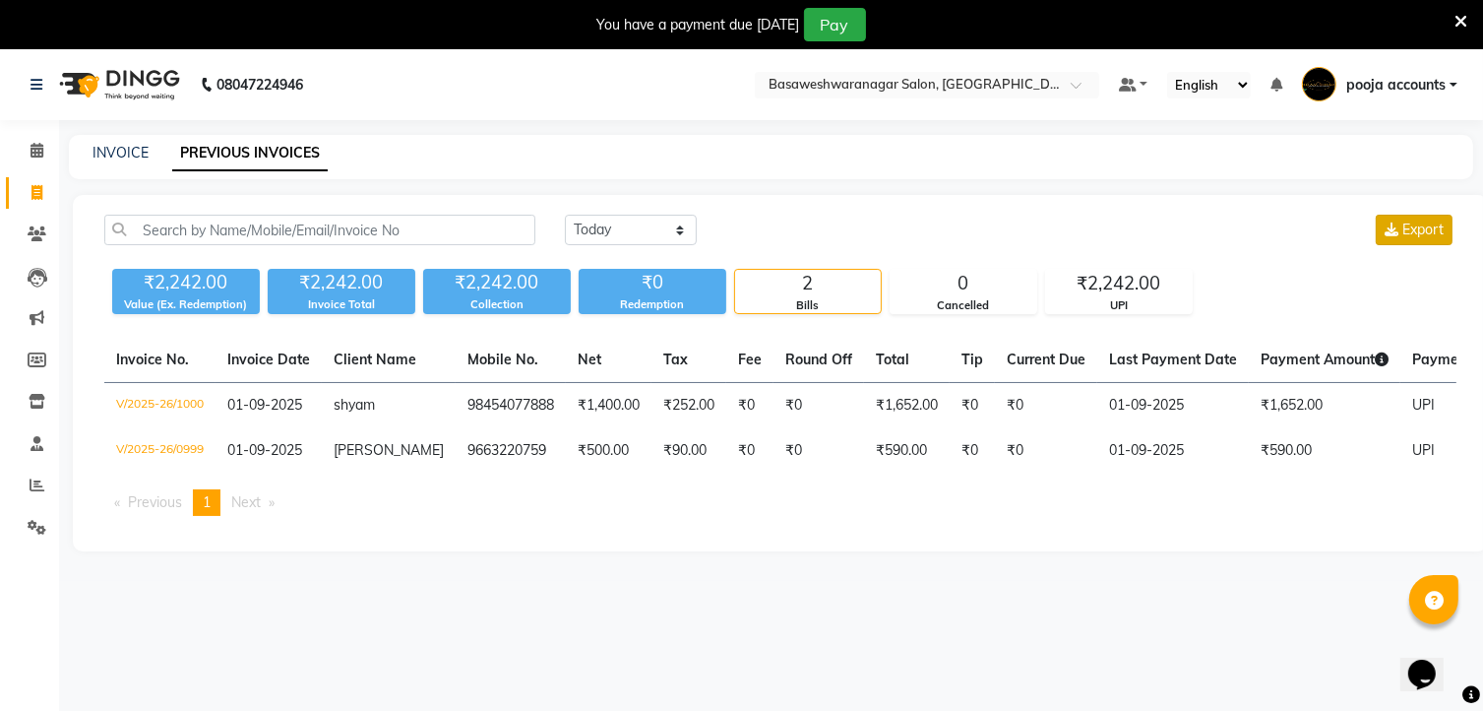
click at [1396, 232] on icon at bounding box center [1392, 229] width 14 height 14
